Goal: Transaction & Acquisition: Subscribe to service/newsletter

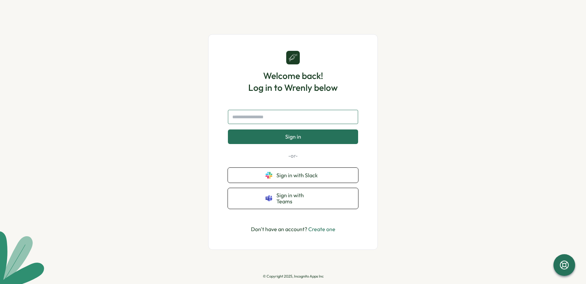
click at [309, 122] on input "text" at bounding box center [293, 117] width 130 height 14
click at [310, 176] on span "Sign in with Slack" at bounding box center [298, 175] width 44 height 6
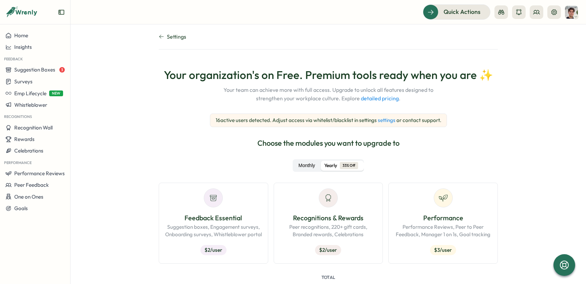
click at [306, 169] on label "Monthly" at bounding box center [306, 166] width 25 height 10
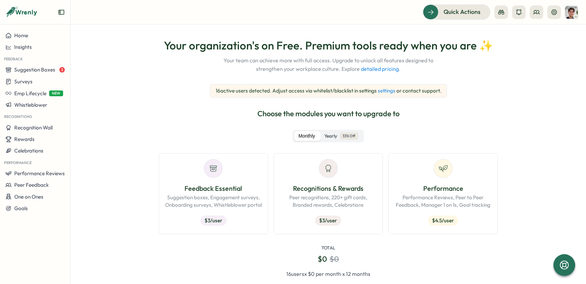
scroll to position [5, 0]
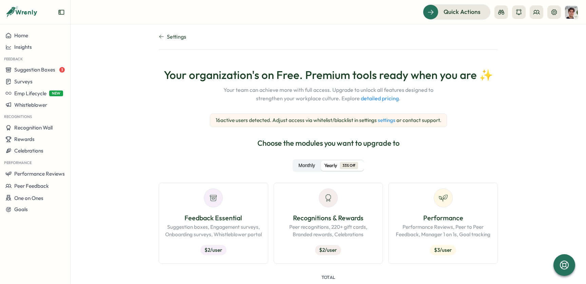
click at [309, 168] on label "Monthly" at bounding box center [306, 166] width 25 height 10
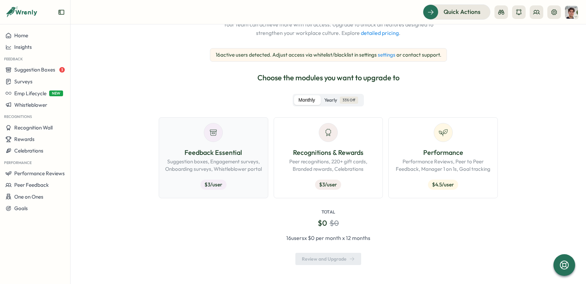
click at [204, 142] on div "Feedback Essential Suggestion boxes, Engagement surveys, Onboarding surveys, Wh…" at bounding box center [213, 158] width 98 height 70
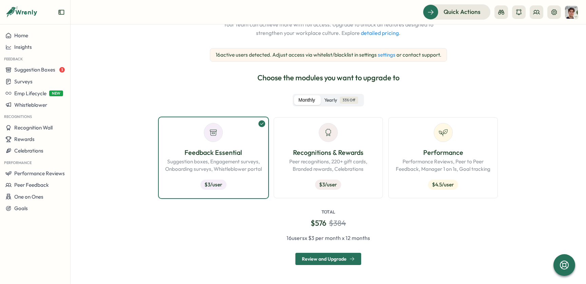
click at [311, 101] on label "Monthly" at bounding box center [306, 100] width 25 height 10
click at [333, 101] on span "Yearly" at bounding box center [330, 100] width 13 height 7
click at [302, 99] on label "Monthly" at bounding box center [306, 100] width 25 height 10
click at [334, 98] on span "Yearly" at bounding box center [330, 100] width 13 height 7
click at [307, 98] on label "Monthly" at bounding box center [306, 100] width 25 height 10
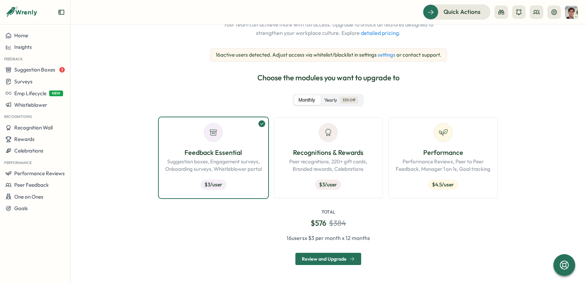
scroll to position [60, 0]
